Goal: Transaction & Acquisition: Book appointment/travel/reservation

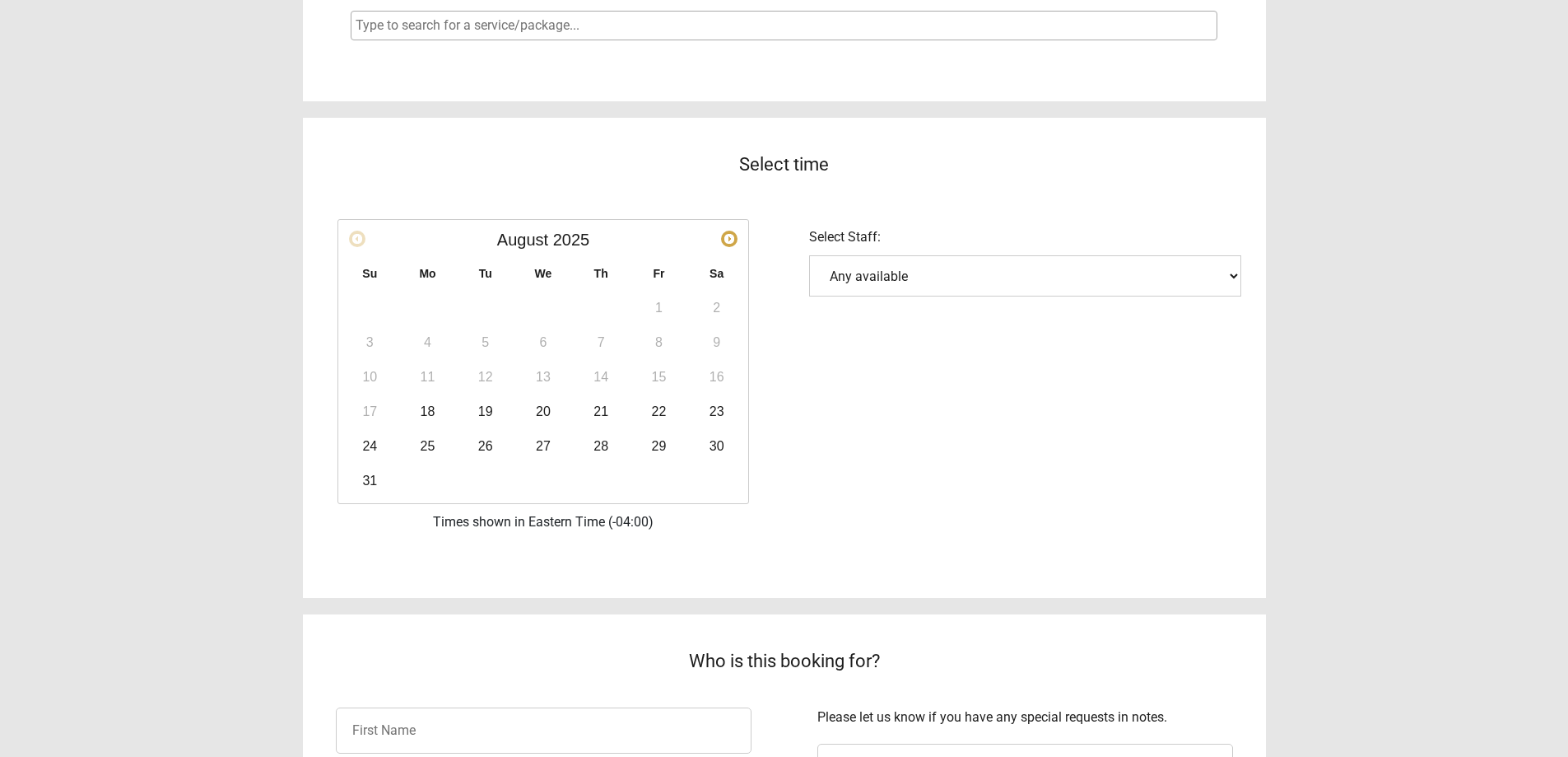
scroll to position [329, 0]
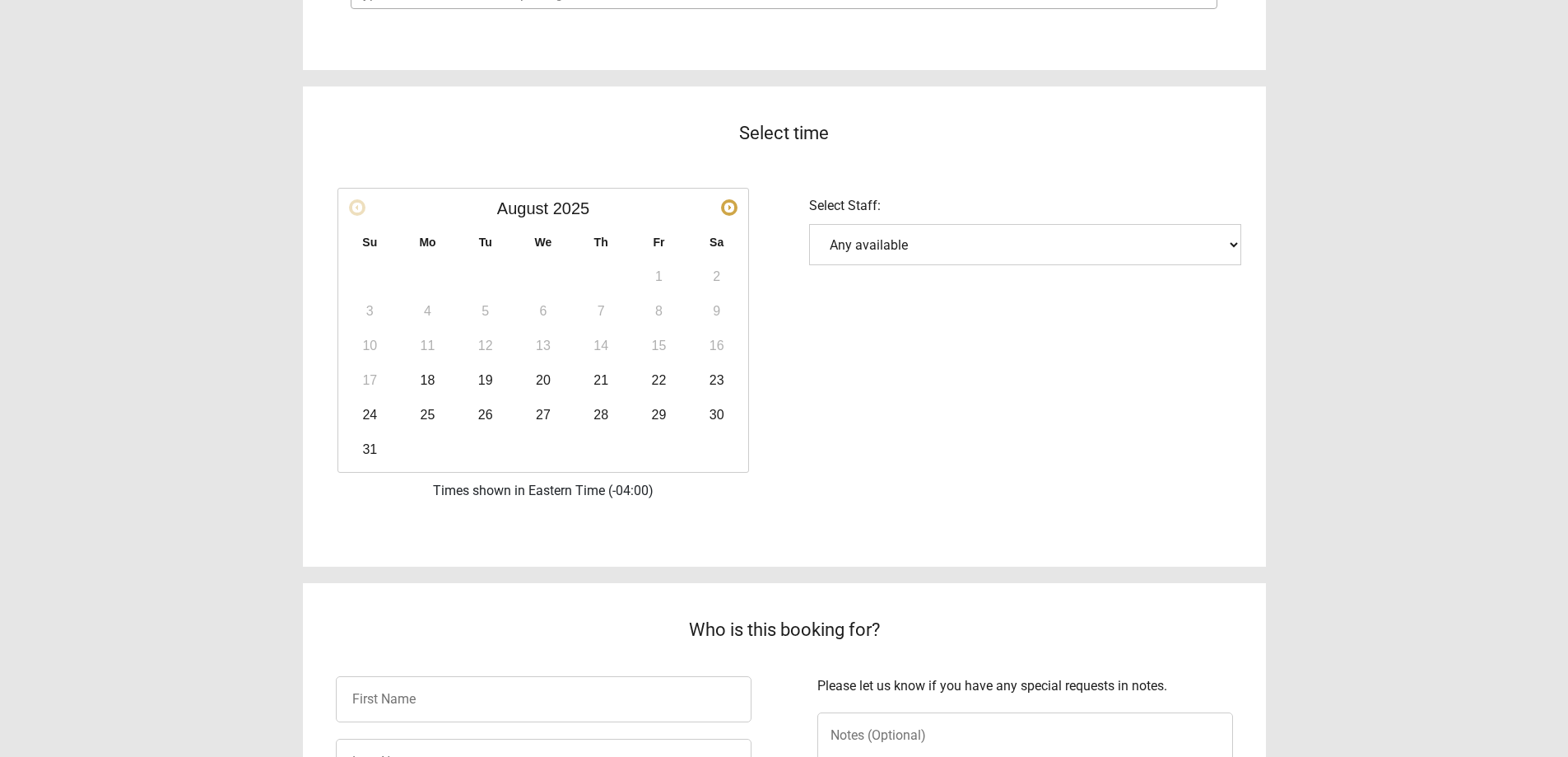
click at [725, 211] on span "Next" at bounding box center [730, 208] width 14 height 14
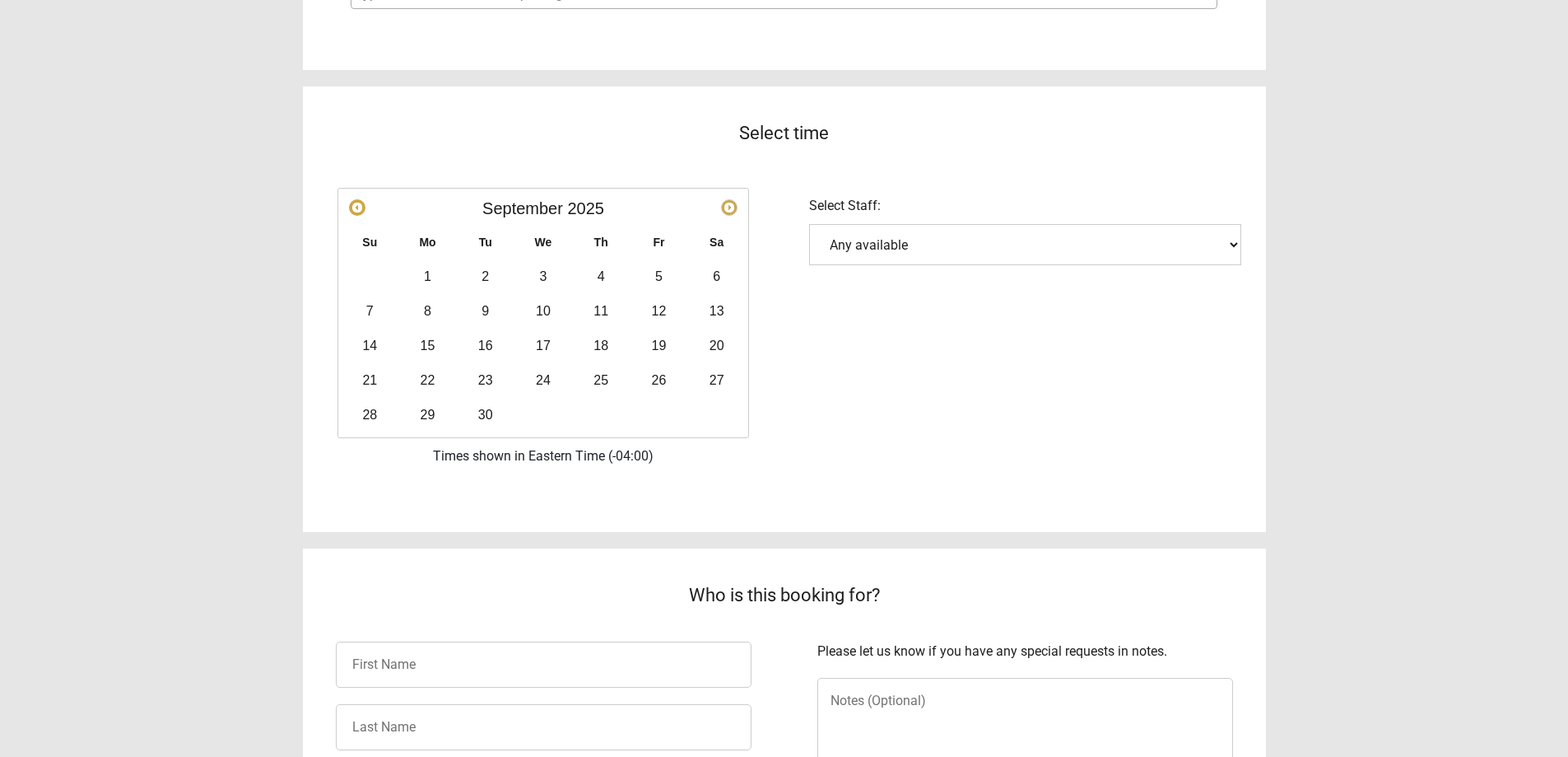
click at [725, 211] on span "Next" at bounding box center [730, 208] width 14 height 14
click at [709, 277] on link "4" at bounding box center [716, 277] width 33 height 33
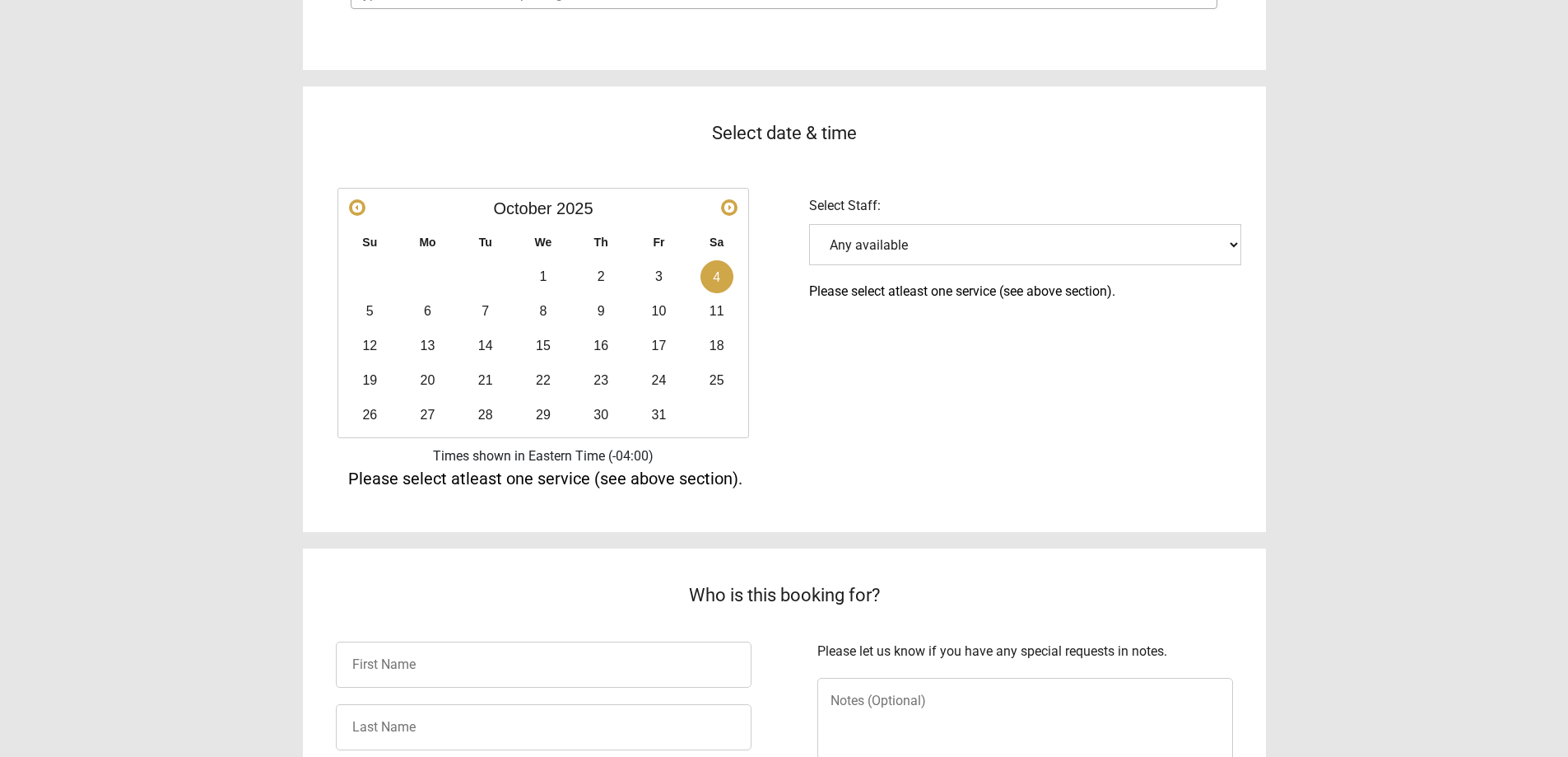
click at [889, 257] on select "Any available" at bounding box center [1025, 244] width 432 height 41
click at [884, 346] on div "Select date & time Prev Next [DATE] Su Mo Tu We Th Fr Sa 1 2 3 4 5 6 7 8 9 10 1…" at bounding box center [784, 280] width 963 height 420
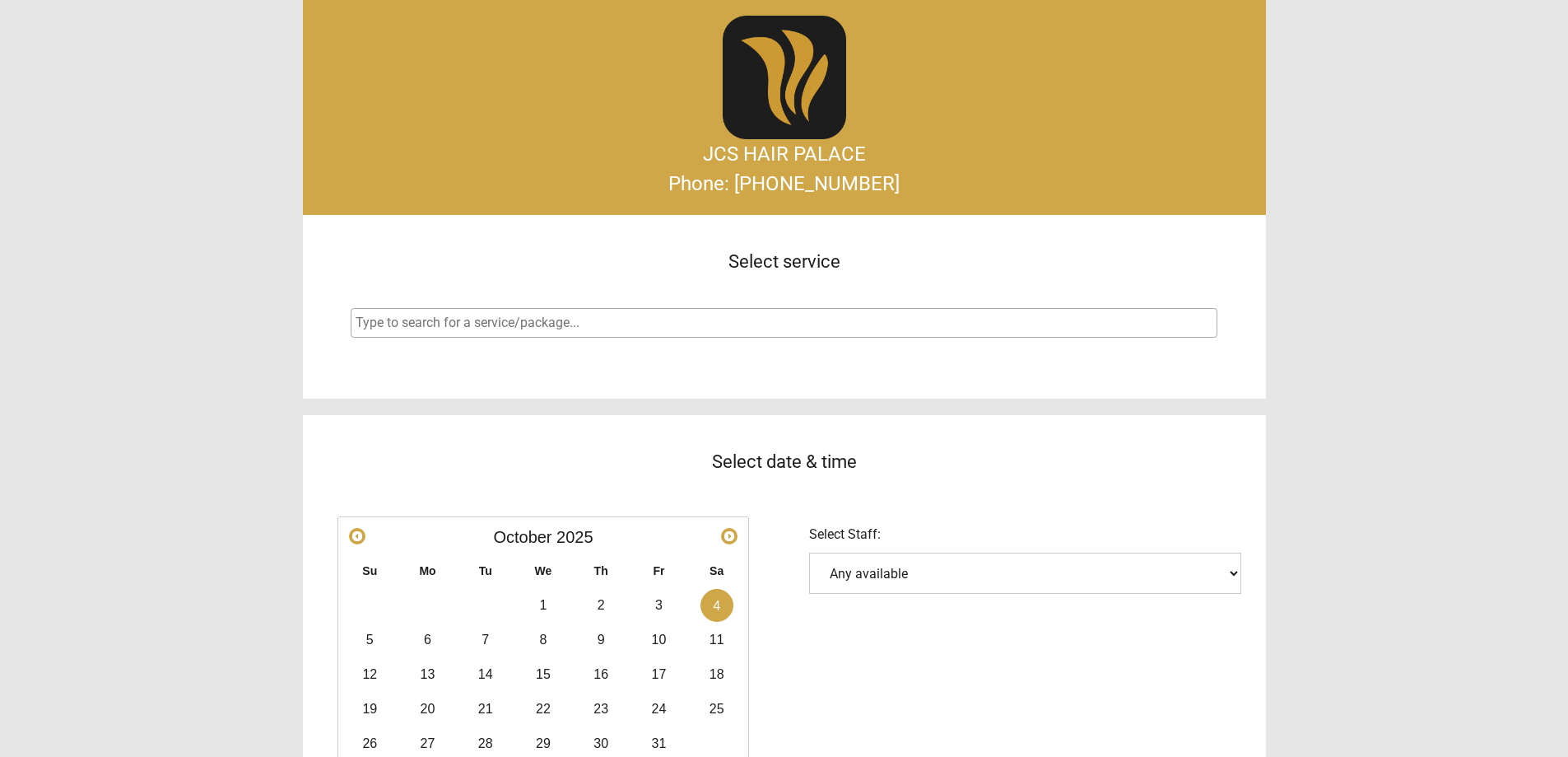
scroll to position [0, 0]
click at [676, 310] on span at bounding box center [784, 323] width 867 height 30
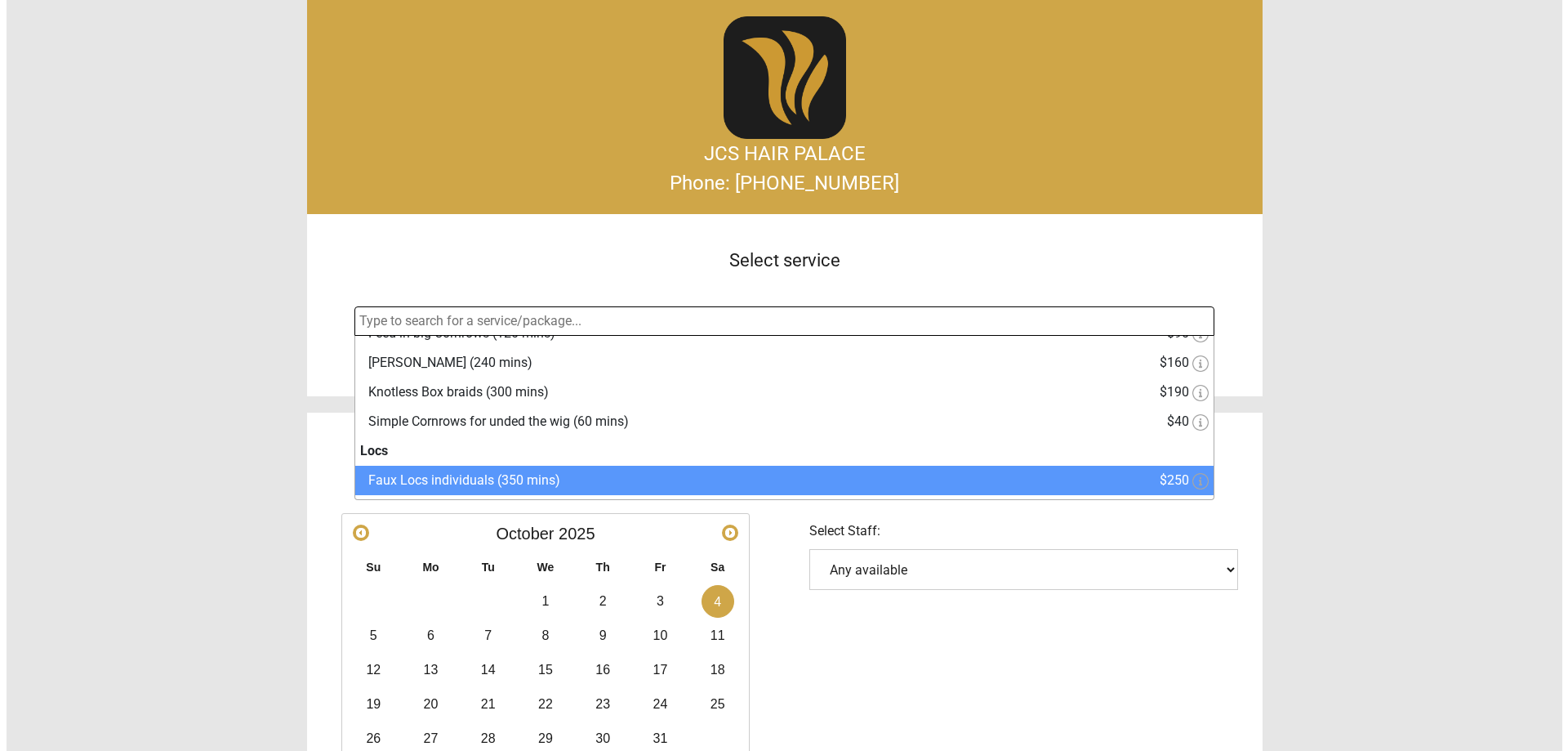
scroll to position [164, 0]
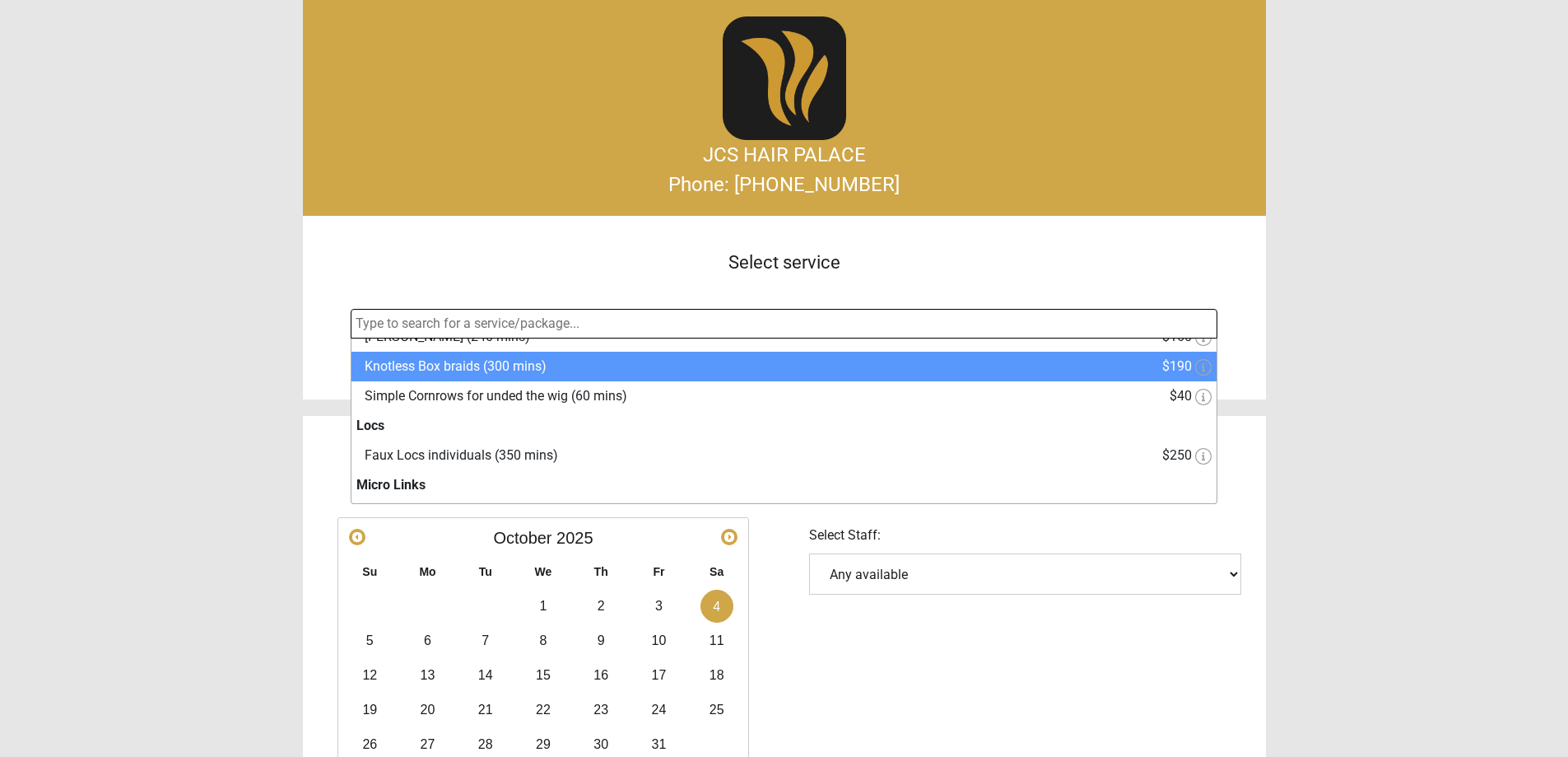
select select "7"
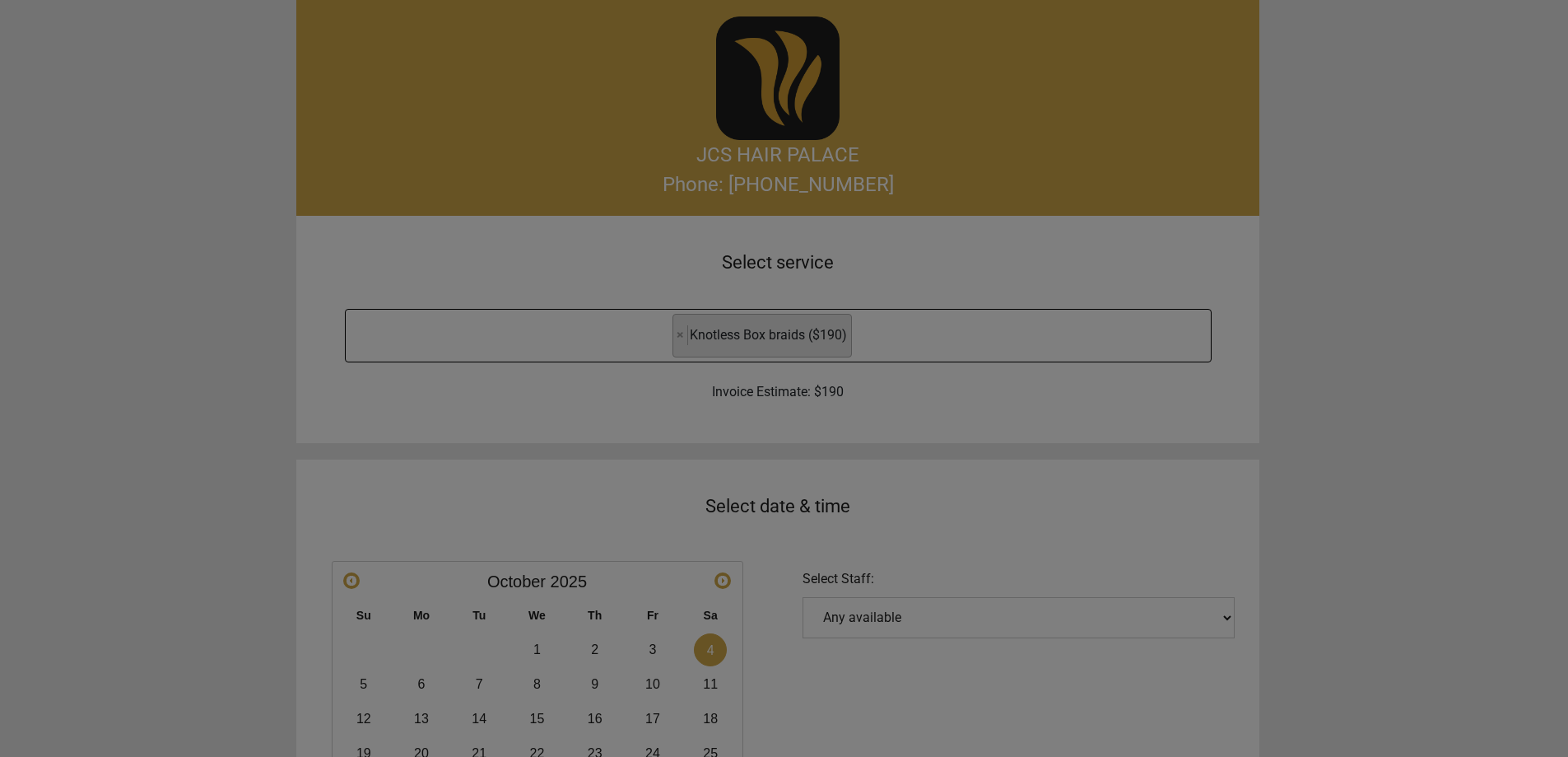
scroll to position [99, 0]
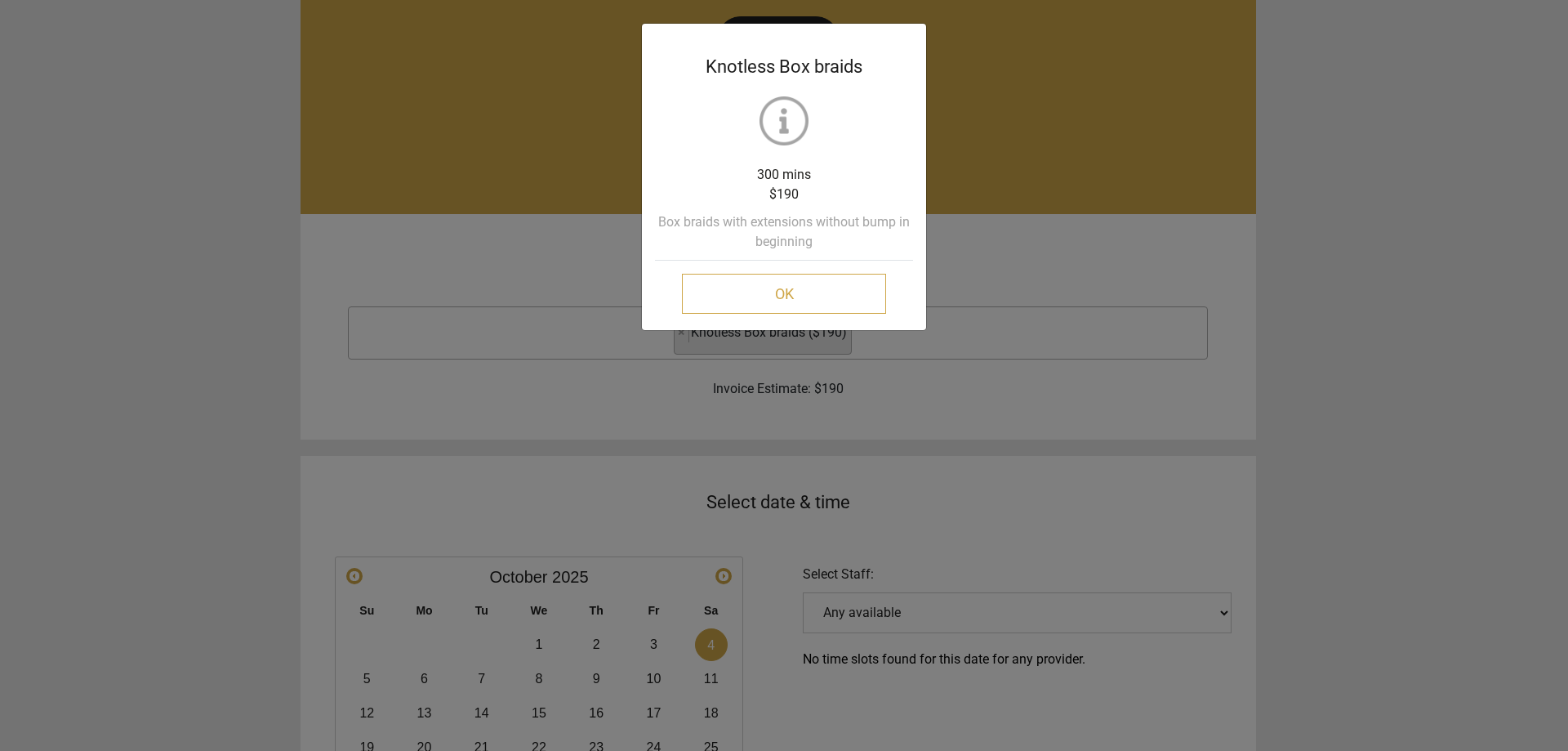
click at [844, 293] on button "OK" at bounding box center [784, 294] width 204 height 40
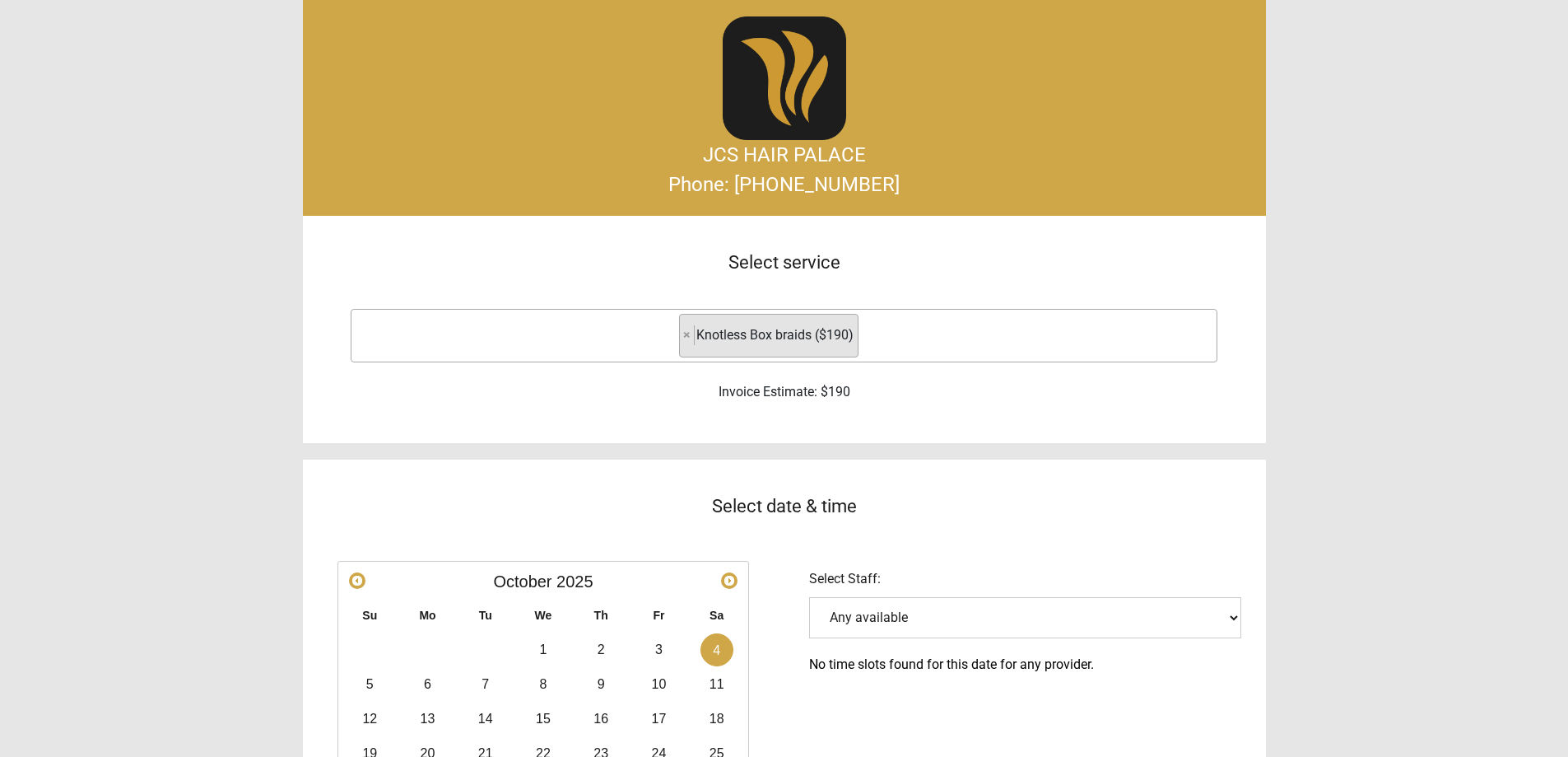
click at [679, 329] on li "× Knotless Box braids ($190)" at bounding box center [769, 336] width 179 height 44
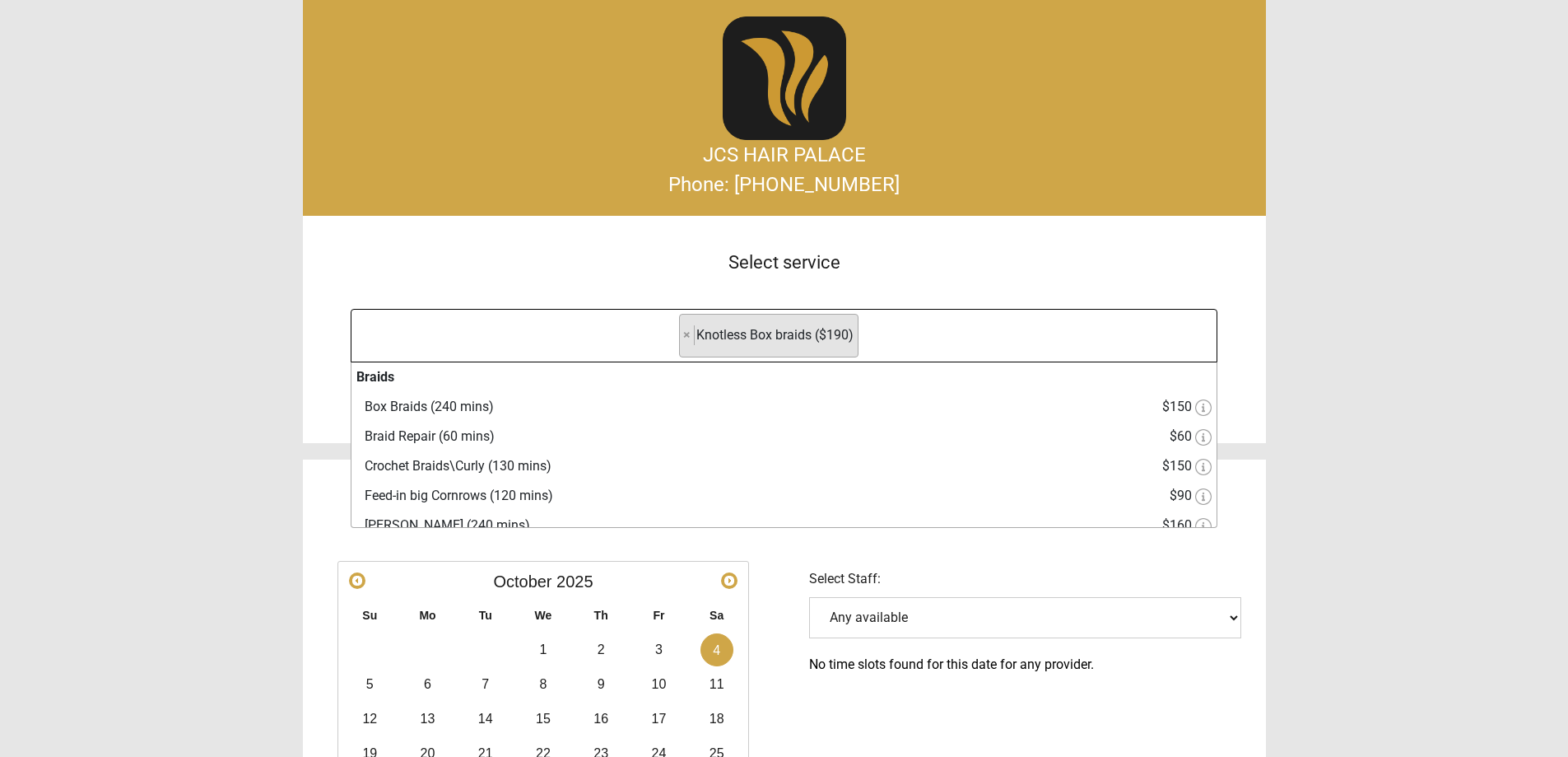
scroll to position [148, 0]
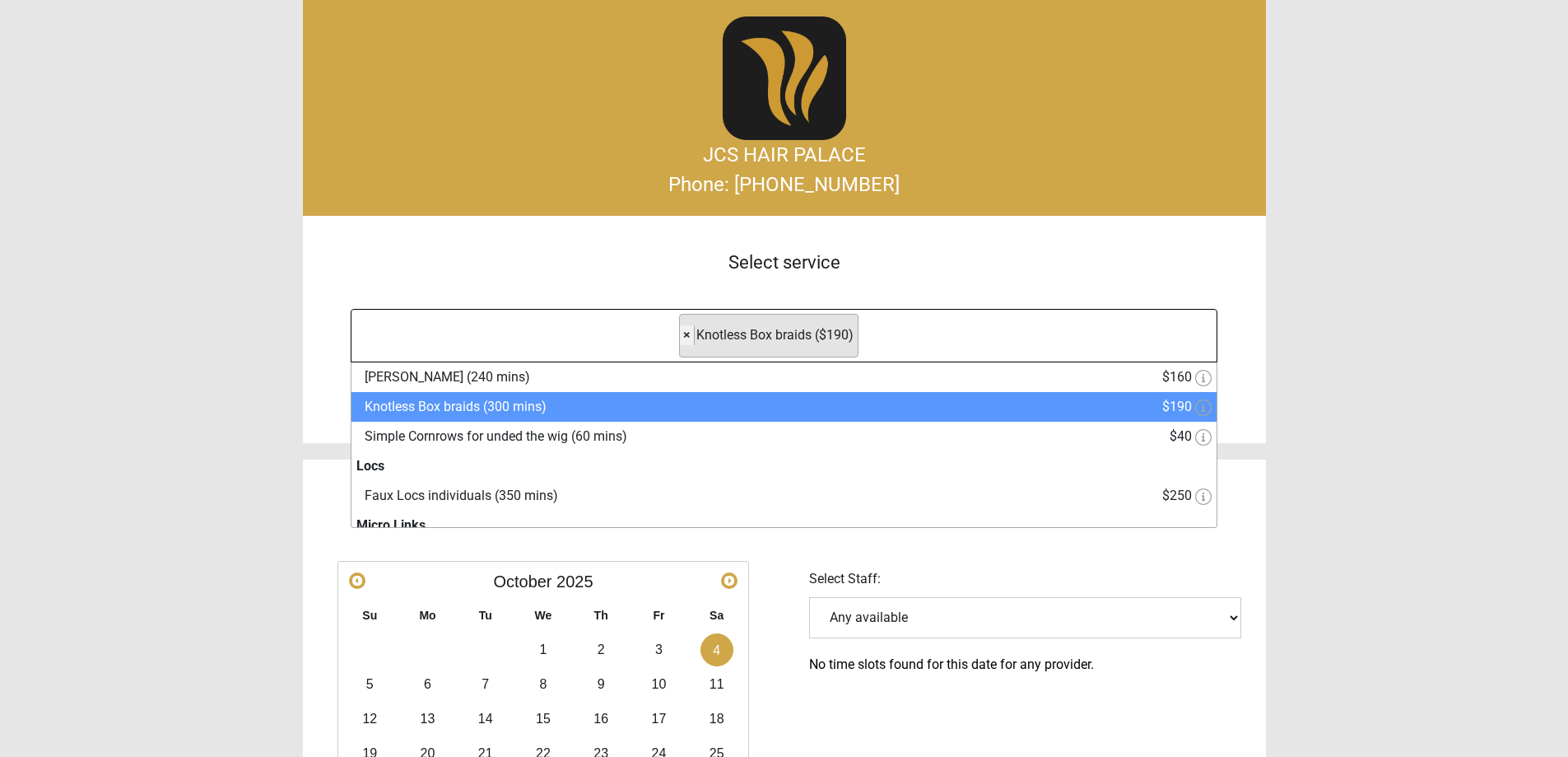
click at [688, 333] on span "×" at bounding box center [687, 334] width 8 height 15
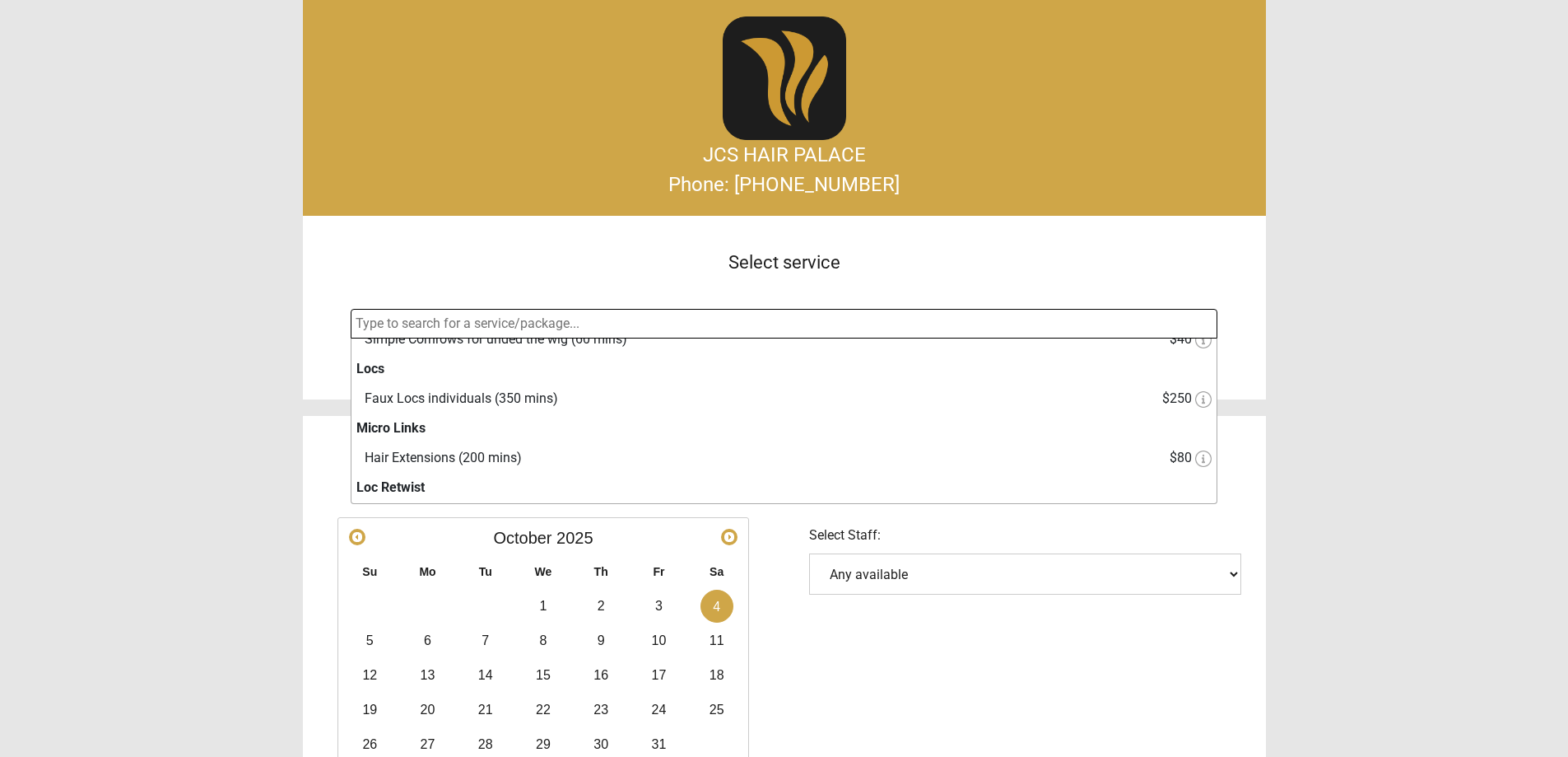
scroll to position [247, 0]
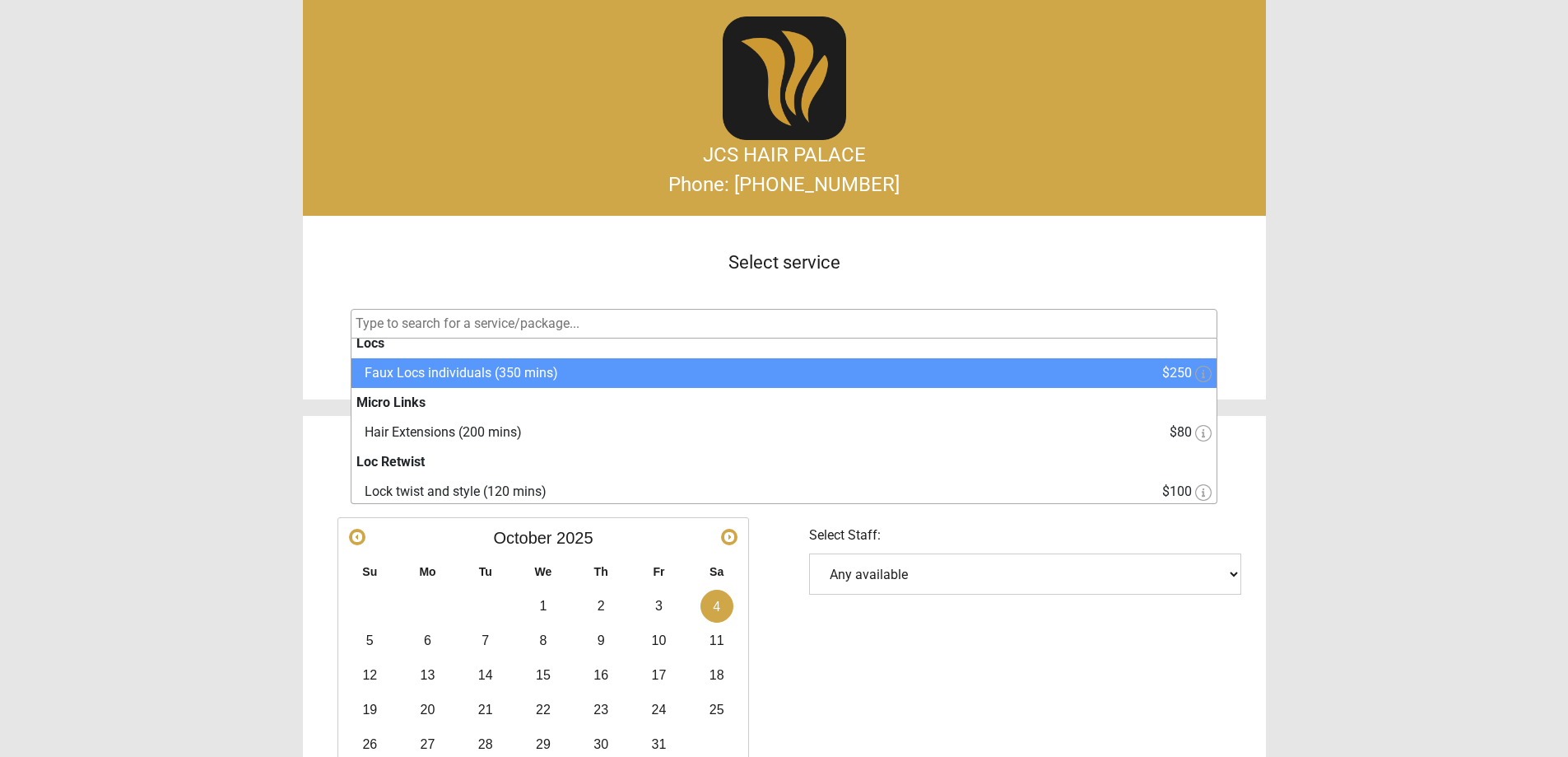
select select "3"
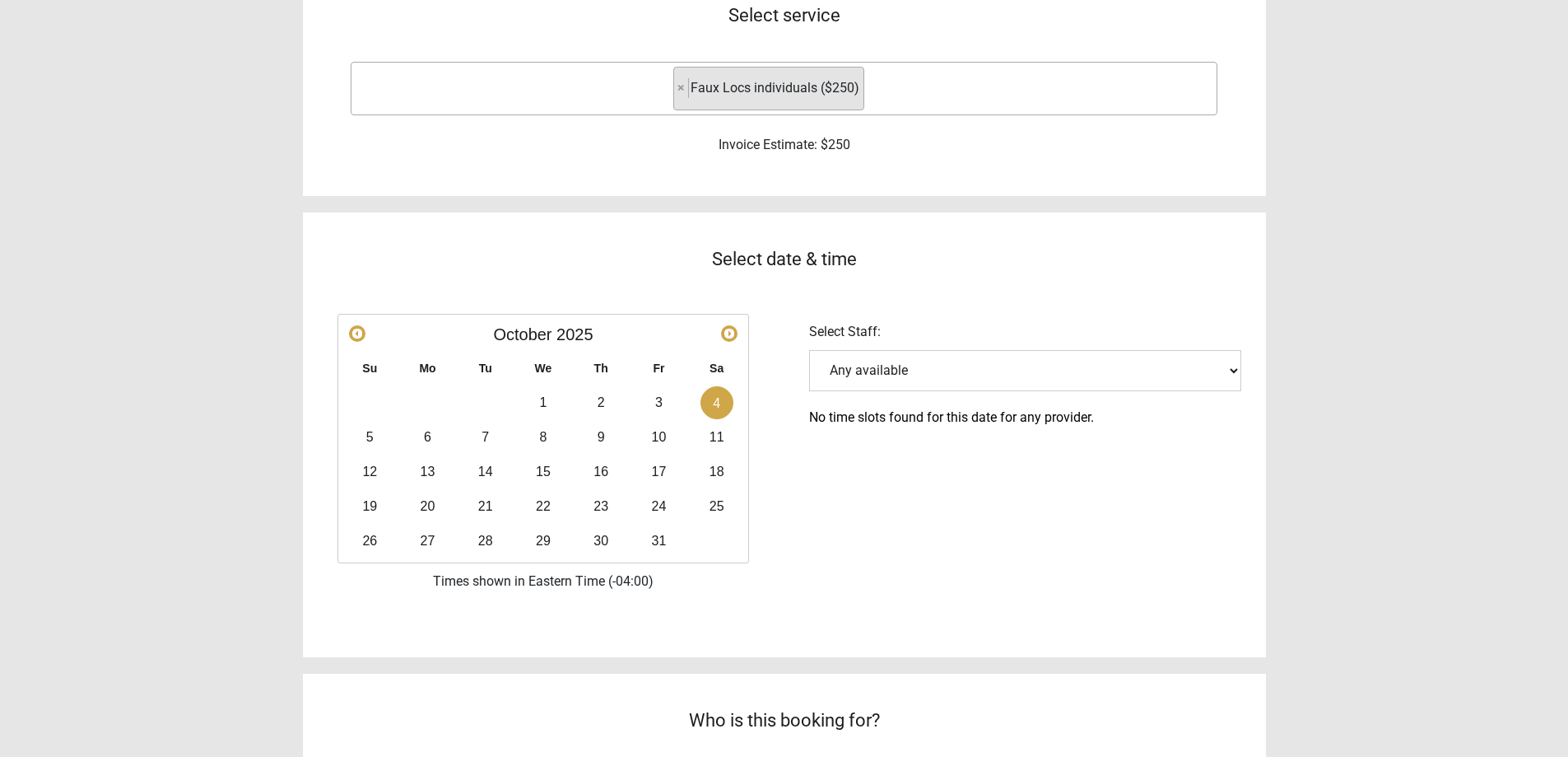
click at [957, 364] on select "Any available" at bounding box center [1025, 370] width 432 height 41
click at [941, 448] on div "Select date & time Prev Next [DATE] Su Mo Tu We Th Fr Sa 1 2 3 4 5 6 7 8 9 10 1…" at bounding box center [784, 406] width 963 height 420
